Goal: Use online tool/utility: Utilize a website feature to perform a specific function

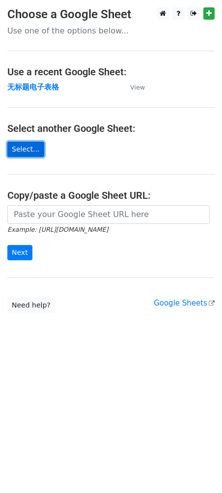
click at [33, 148] on link "Select..." at bounding box center [25, 149] width 37 height 15
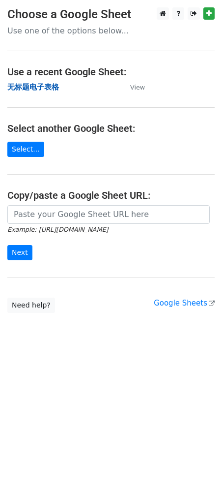
click at [24, 90] on strong "无标题电子表格" at bounding box center [33, 87] width 52 height 9
click at [17, 89] on strong "无标题电子表格" at bounding box center [33, 87] width 52 height 9
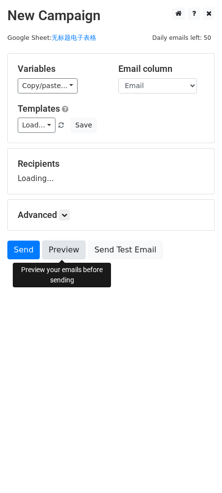
click at [69, 253] on link "Preview" at bounding box center [63, 249] width 43 height 19
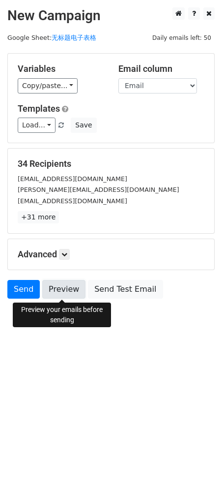
click at [72, 292] on link "Preview" at bounding box center [63, 289] width 43 height 19
